Goal: Navigation & Orientation: Locate item on page

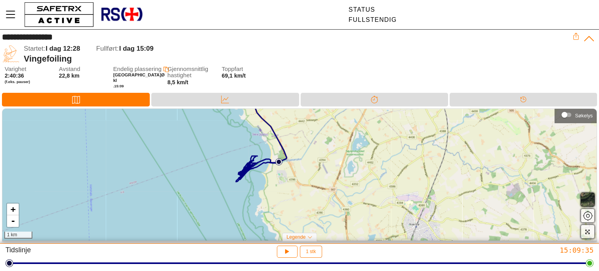
drag, startPoint x: 264, startPoint y: 209, endPoint x: 224, endPoint y: 158, distance: 64.1
click at [224, 158] on div "+ - 1 km" at bounding box center [299, 175] width 594 height 132
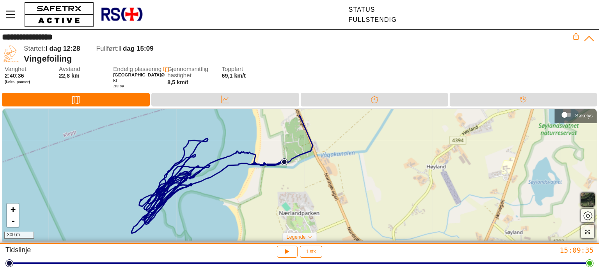
drag, startPoint x: 178, startPoint y: 184, endPoint x: 312, endPoint y: 202, distance: 134.9
click at [312, 202] on div "+ - 300 m" at bounding box center [299, 175] width 594 height 132
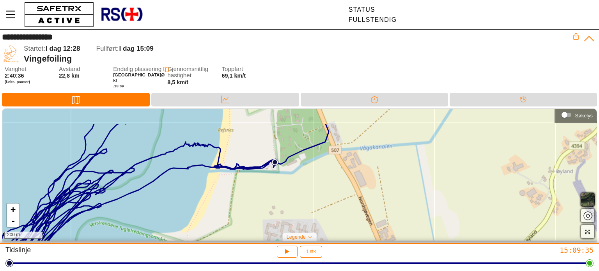
drag, startPoint x: 188, startPoint y: 167, endPoint x: 201, endPoint y: 194, distance: 30.0
click at [200, 198] on div "+ - 200 m" at bounding box center [299, 175] width 594 height 132
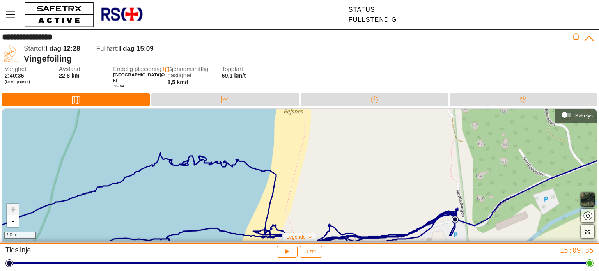
drag, startPoint x: 185, startPoint y: 147, endPoint x: 174, endPoint y: 187, distance: 41.0
click at [174, 188] on div "+ - 50 m" at bounding box center [299, 175] width 594 height 132
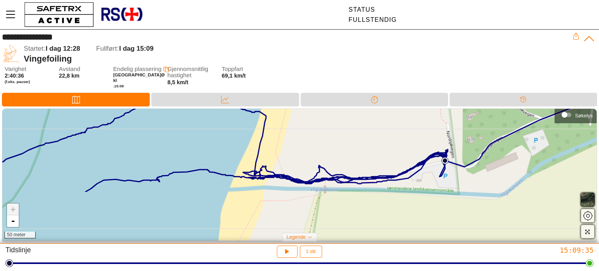
drag, startPoint x: 227, startPoint y: 207, endPoint x: 218, endPoint y: 145, distance: 62.9
click at [218, 145] on div "+ - 50 meter" at bounding box center [299, 175] width 594 height 132
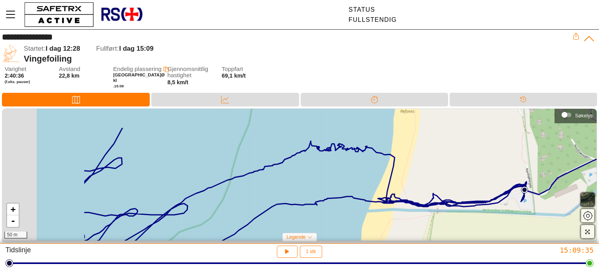
drag, startPoint x: 128, startPoint y: 150, endPoint x: 269, endPoint y: 182, distance: 144.8
click at [269, 182] on div "+ - 50 m" at bounding box center [299, 175] width 594 height 132
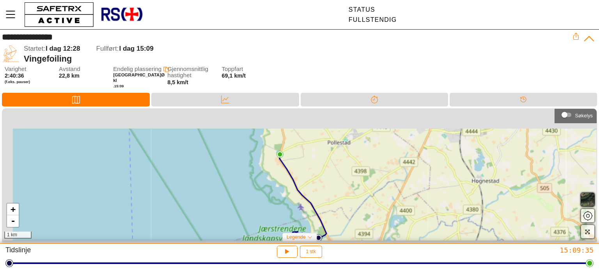
drag, startPoint x: 160, startPoint y: 167, endPoint x: 255, endPoint y: 209, distance: 103.2
click at [259, 224] on div "+ - 1 km" at bounding box center [299, 175] width 594 height 132
